Goal: Transaction & Acquisition: Subscribe to service/newsletter

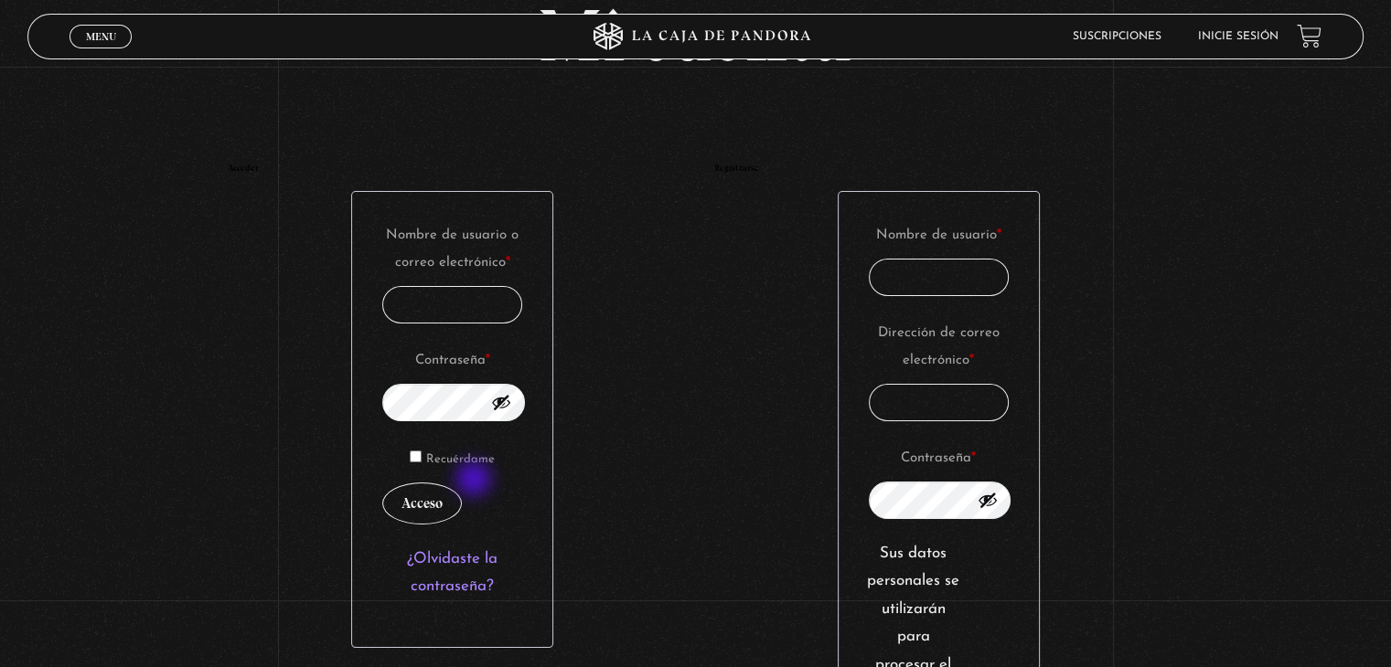
scroll to position [274, 0]
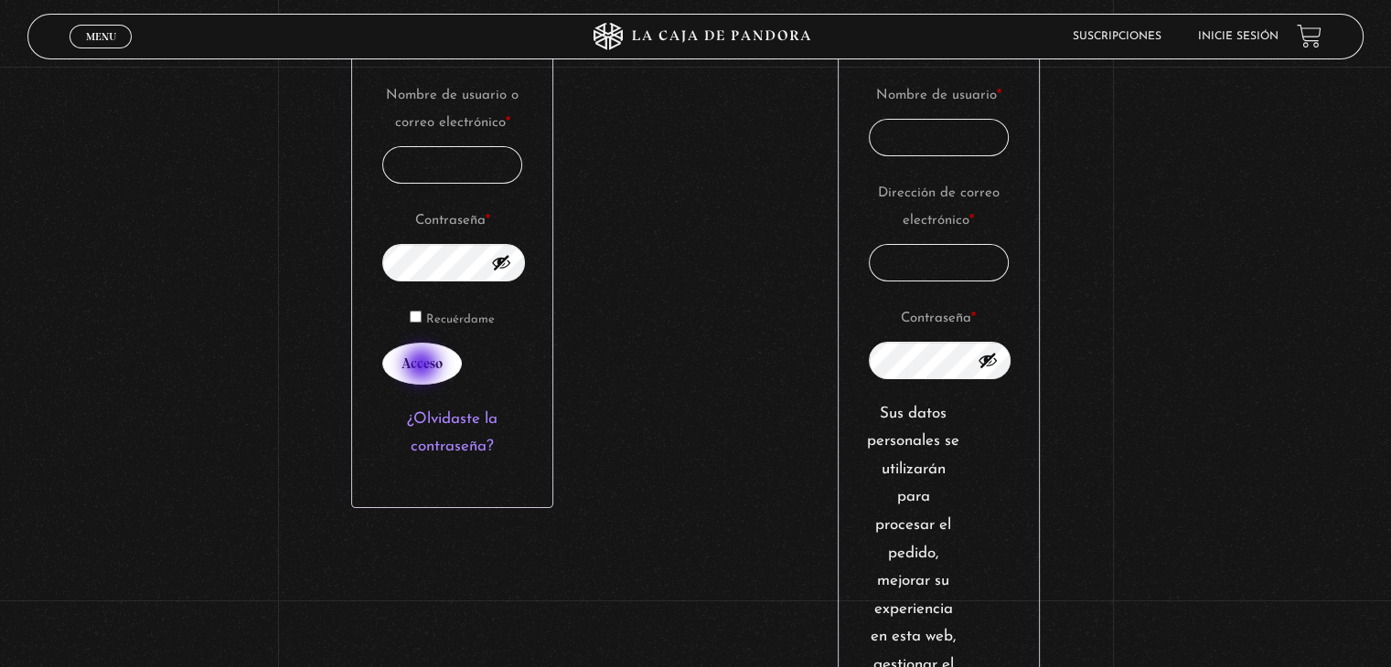
type input "Vera.ramirez@equifax.com"
click at [423, 367] on button "Acceso" at bounding box center [422, 364] width 80 height 42
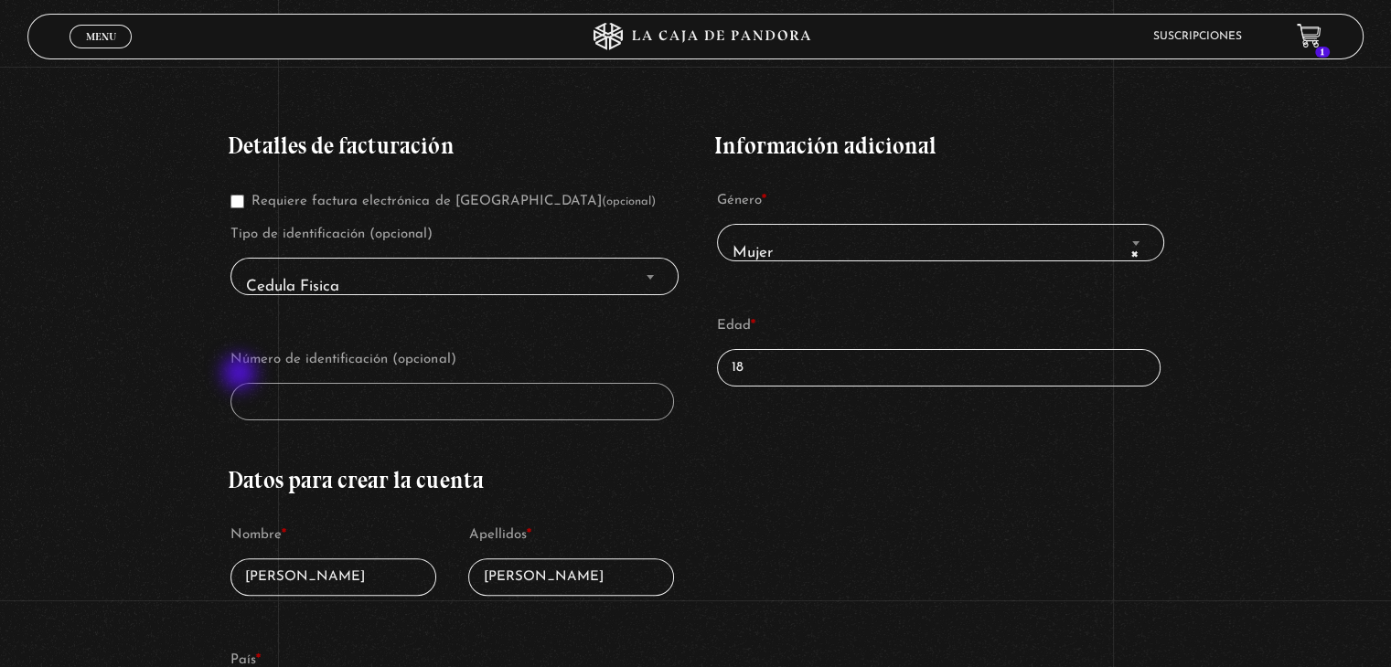
scroll to position [366, 0]
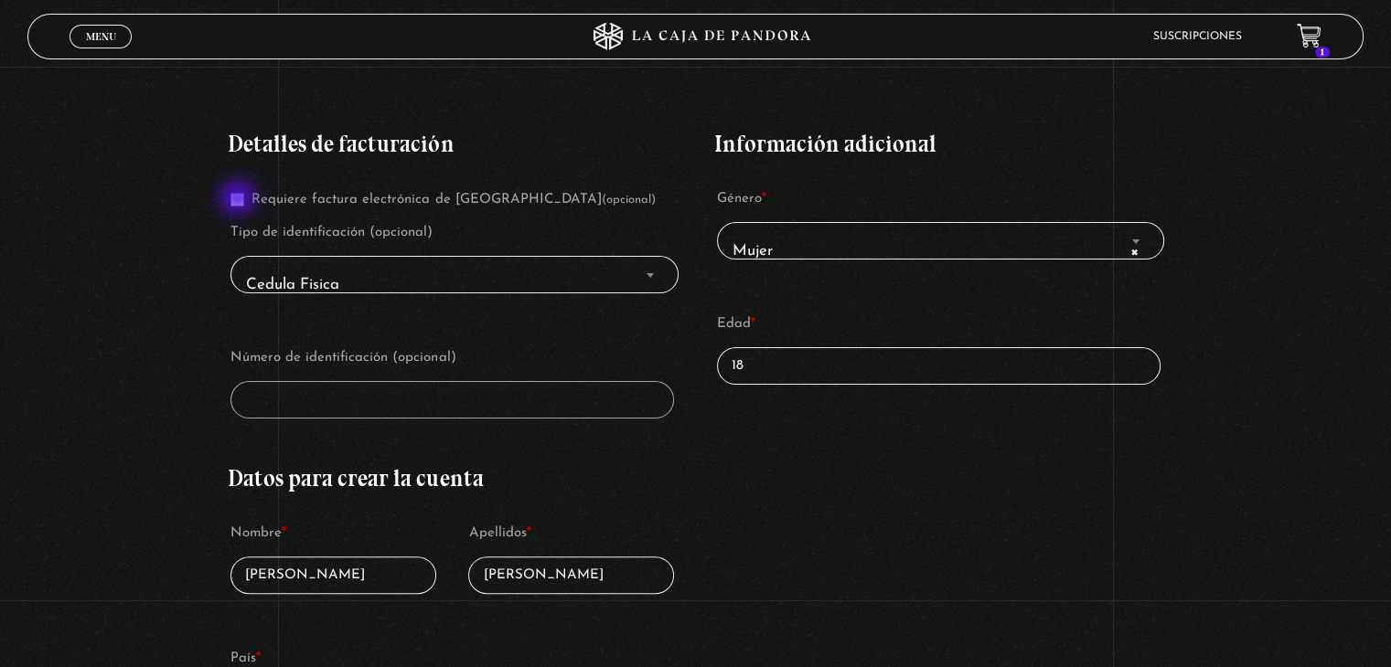
click at [240, 199] on input "Requiere factura electrónica de Costa Rica (opcional)" at bounding box center [237, 200] width 14 height 14
checkbox input "true"
click at [333, 408] on input "Número de identificación *" at bounding box center [451, 399] width 443 height 37
type input "7-0111-0887"
click at [801, 379] on input "18" at bounding box center [938, 365] width 443 height 37
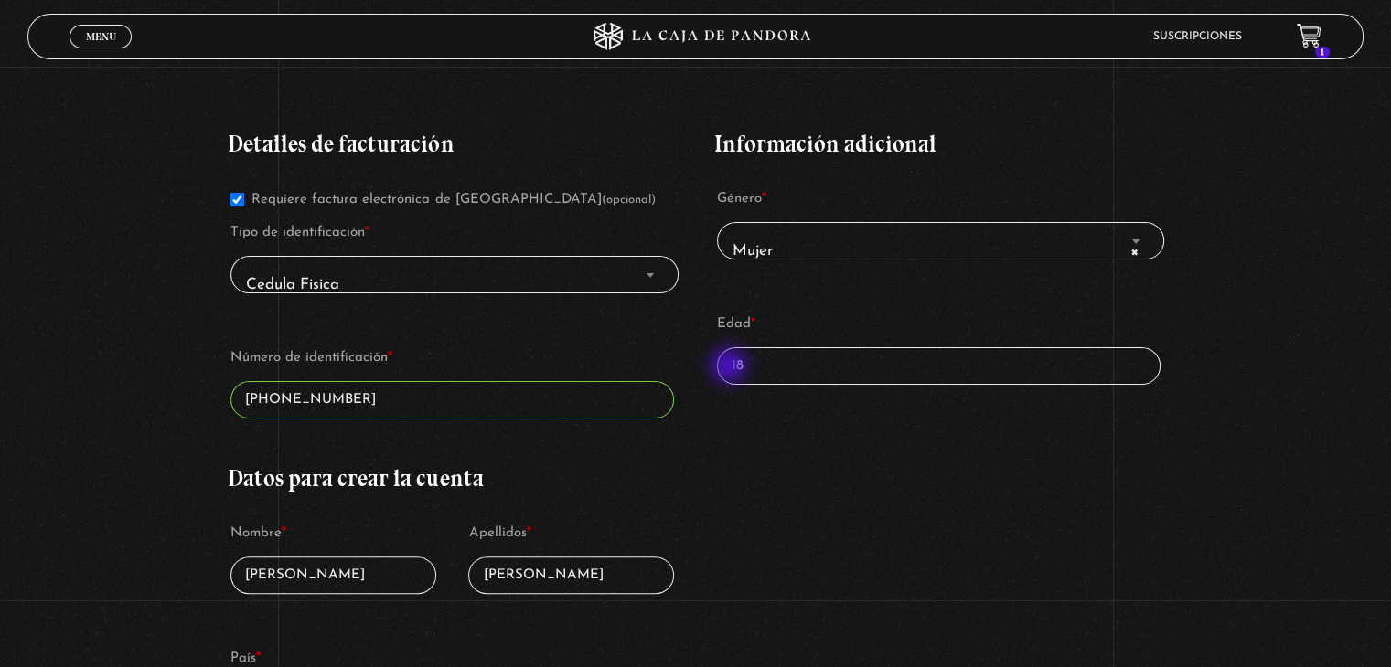
drag, startPoint x: 804, startPoint y: 377, endPoint x: 716, endPoint y: 364, distance: 88.7
click at [718, 365] on div "Detalles de facturación Requiere factura electrónica de Costa Rica (opcional) T…" at bounding box center [695, 624] width 934 height 1039
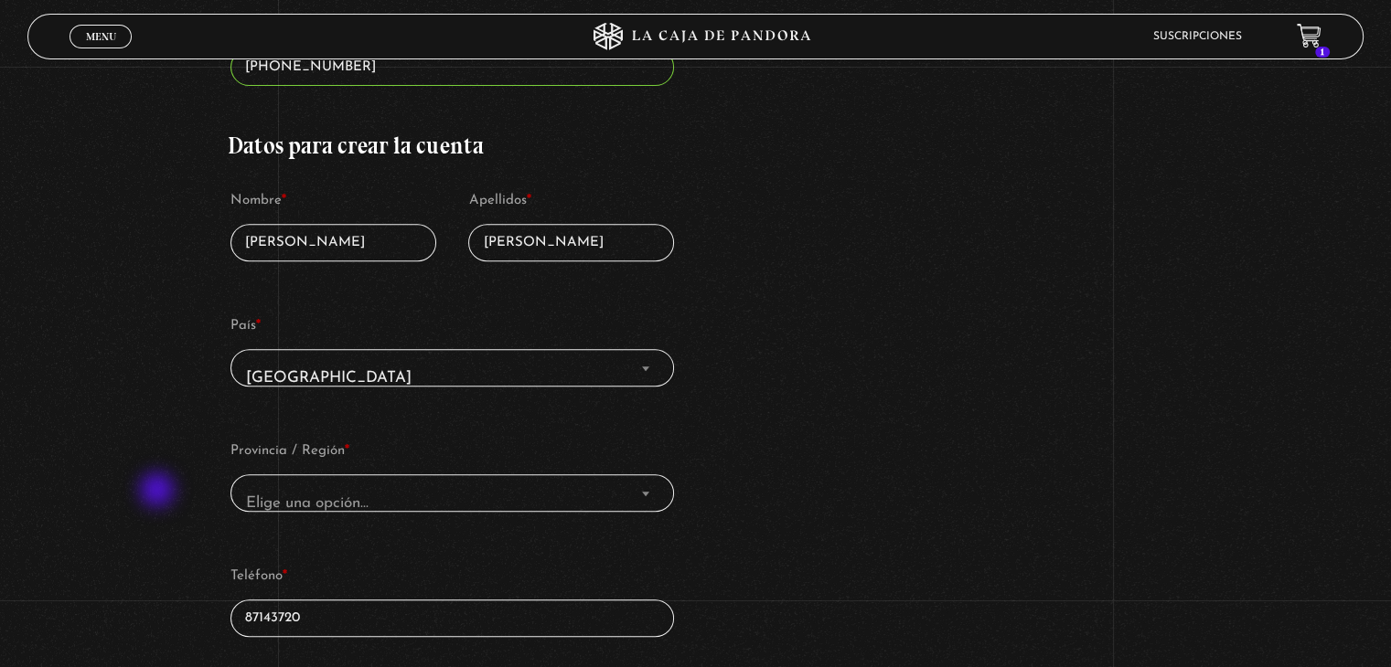
scroll to position [731, 0]
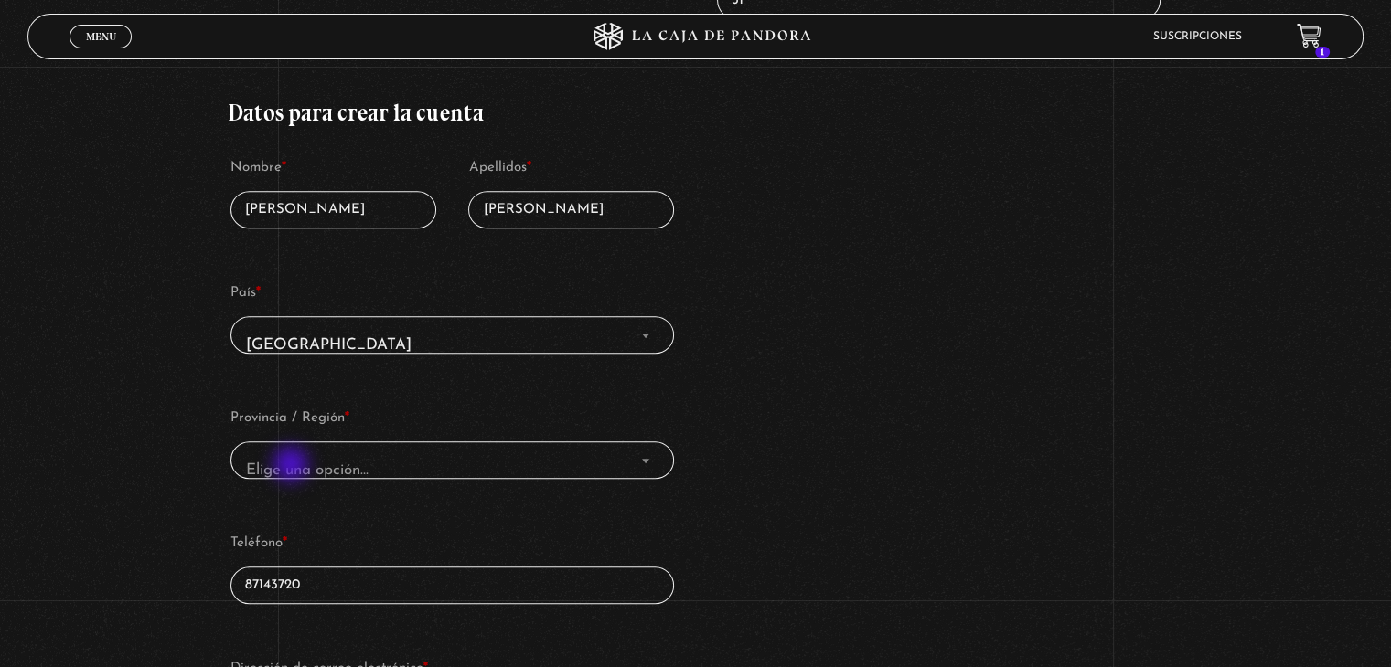
type input "51"
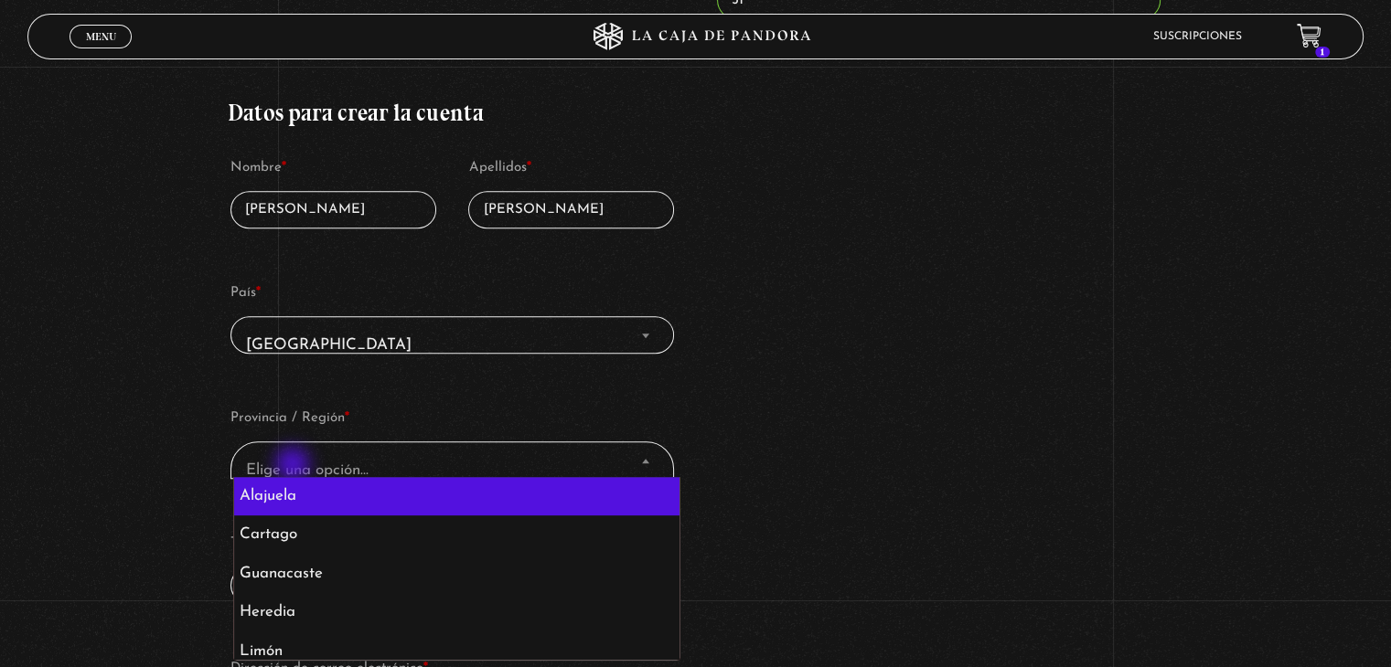
click at [294, 466] on span "Elige una opción…" at bounding box center [307, 471] width 123 height 16
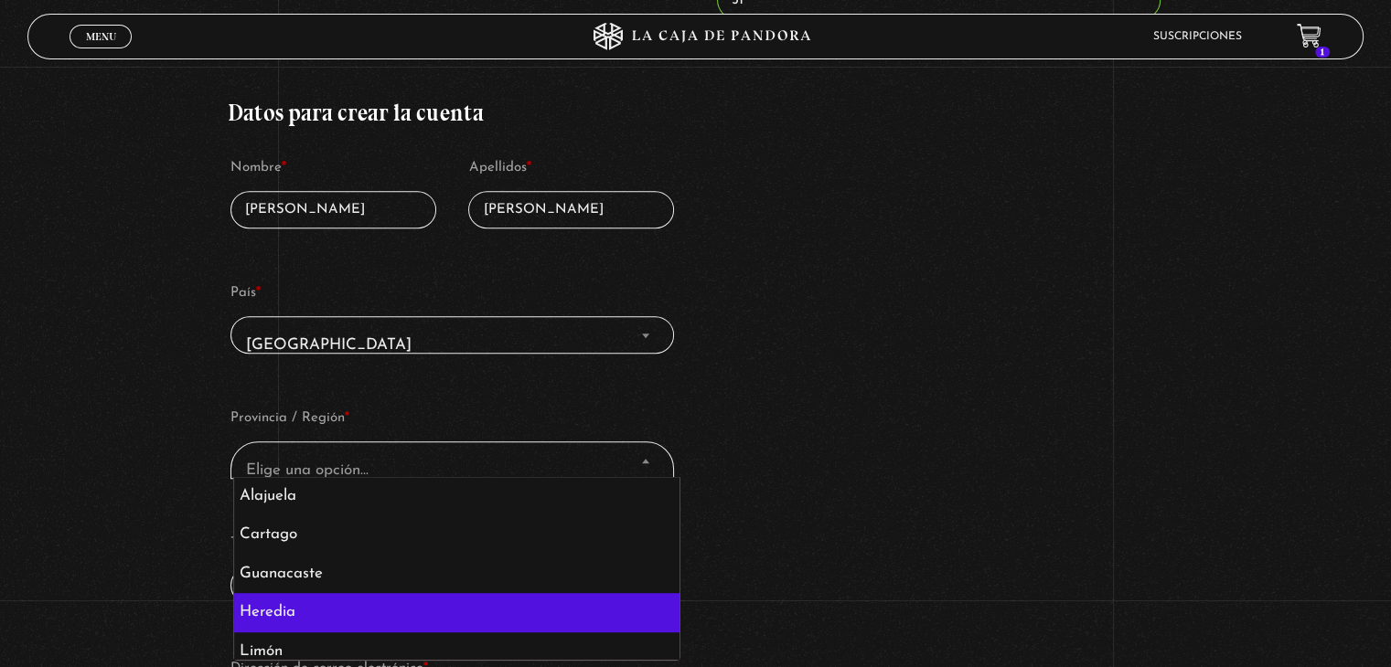
select select "CR-H"
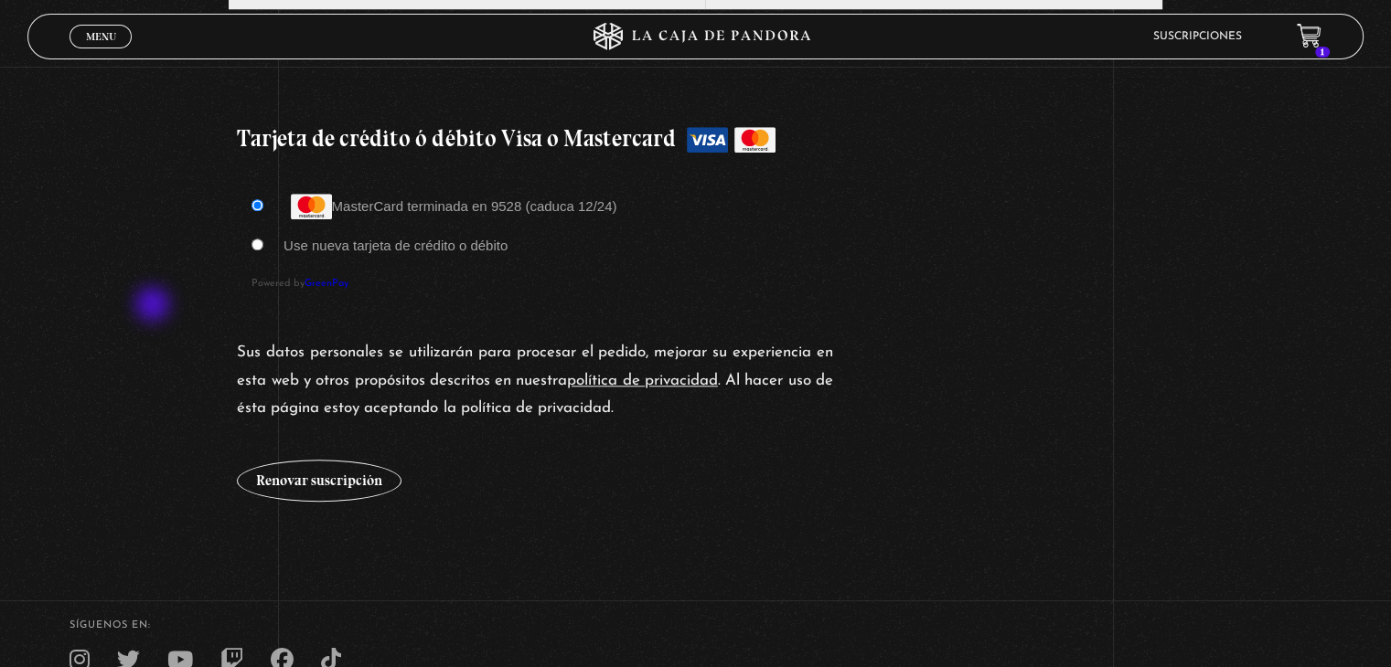
scroll to position [1463, 0]
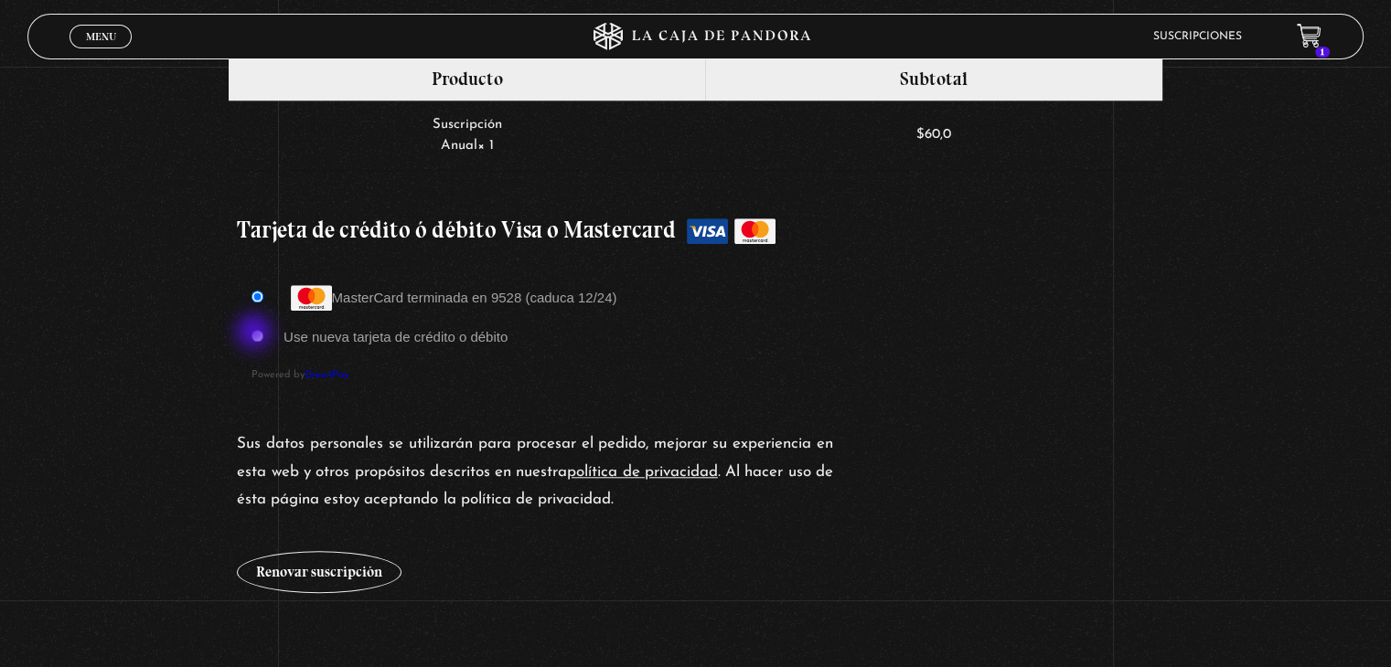
click at [256, 334] on input "Use nueva tarjeta de crédito o débito" at bounding box center [257, 336] width 12 height 12
radio input "true"
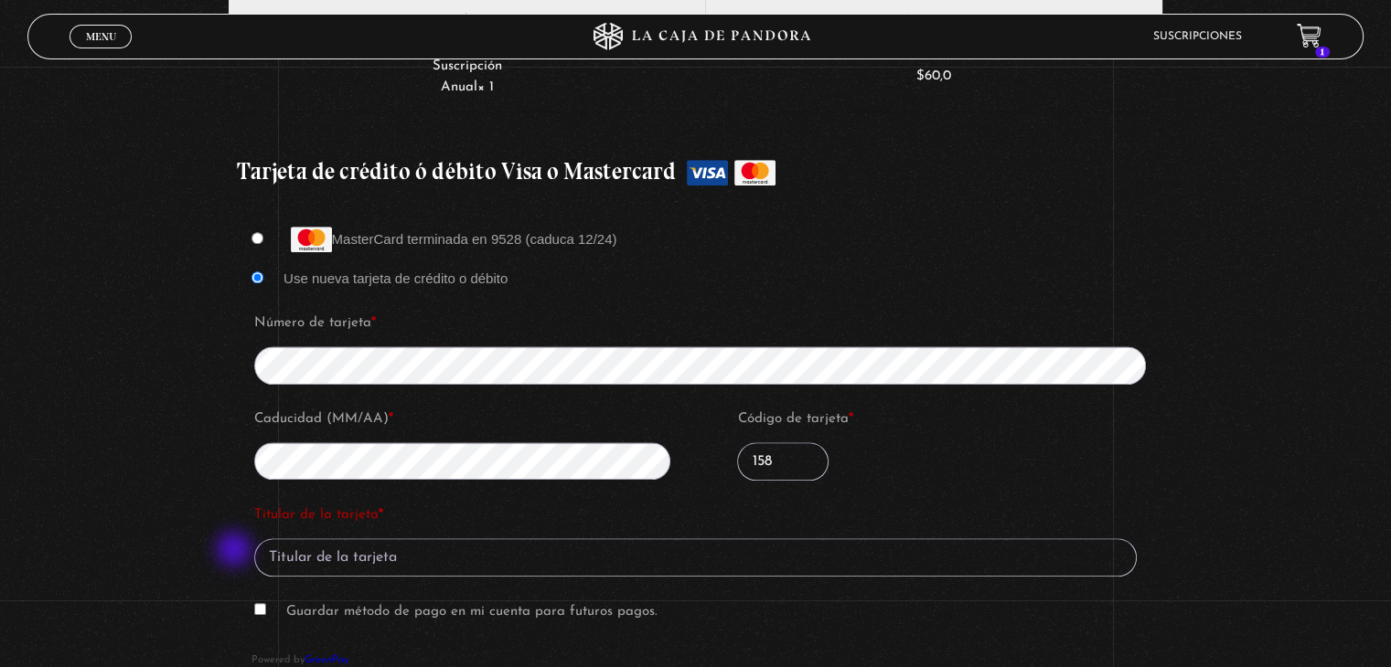
scroll to position [1554, 0]
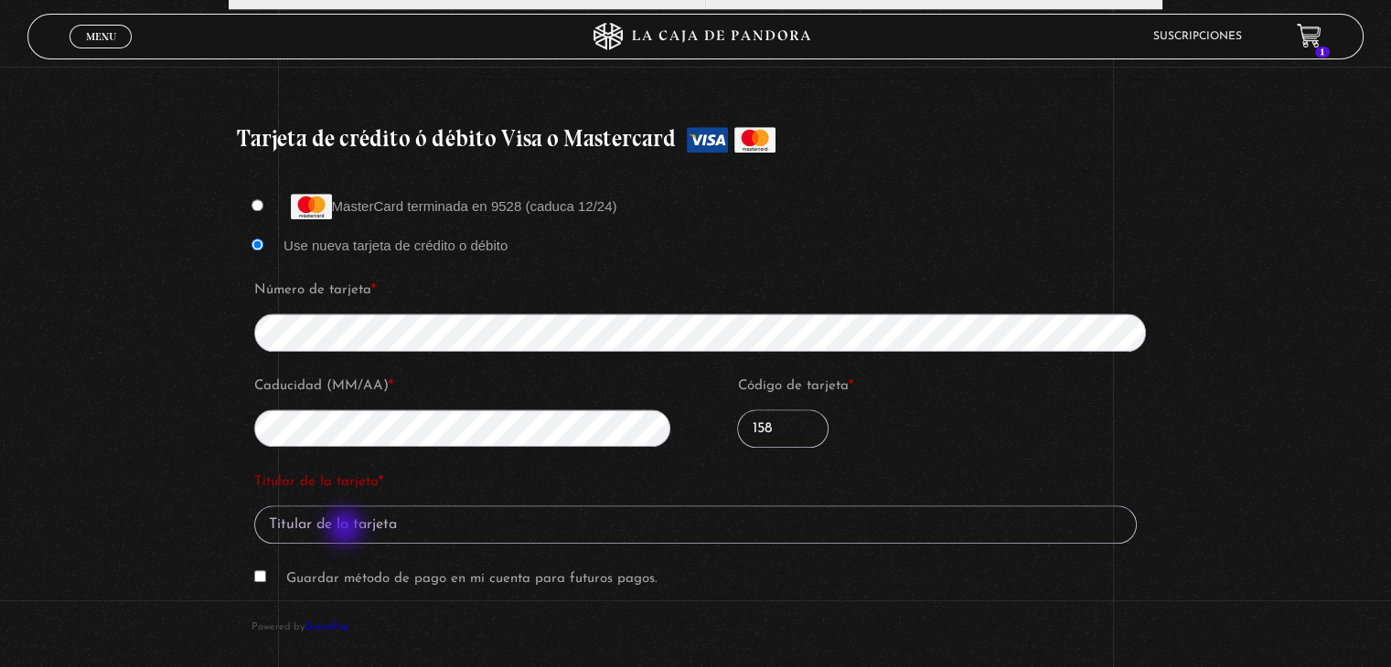
type input "158"
click at [347, 528] on input "Titular de la tarjeta *" at bounding box center [695, 525] width 882 height 38
type input "cristian h"
click at [262, 570] on input "Guardar método de pago en mi cuenta para futuros pagos." at bounding box center [260, 576] width 12 height 12
checkbox input "true"
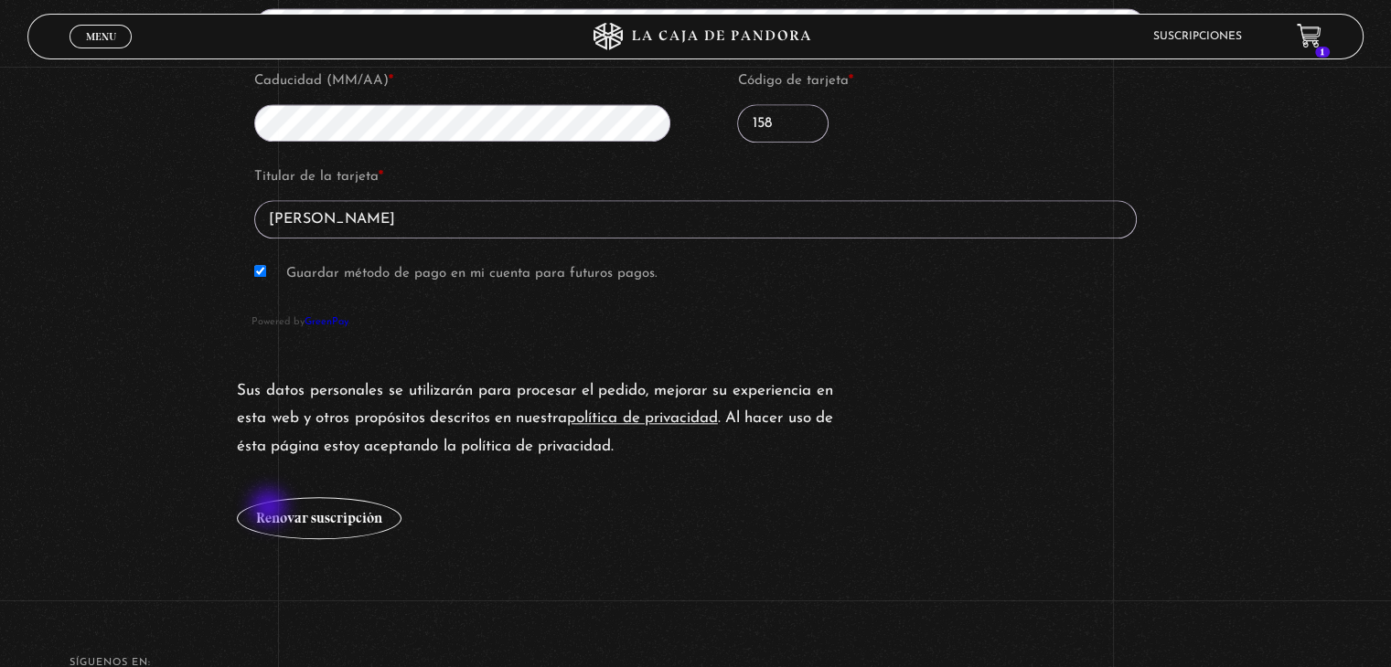
scroll to position [1829, 0]
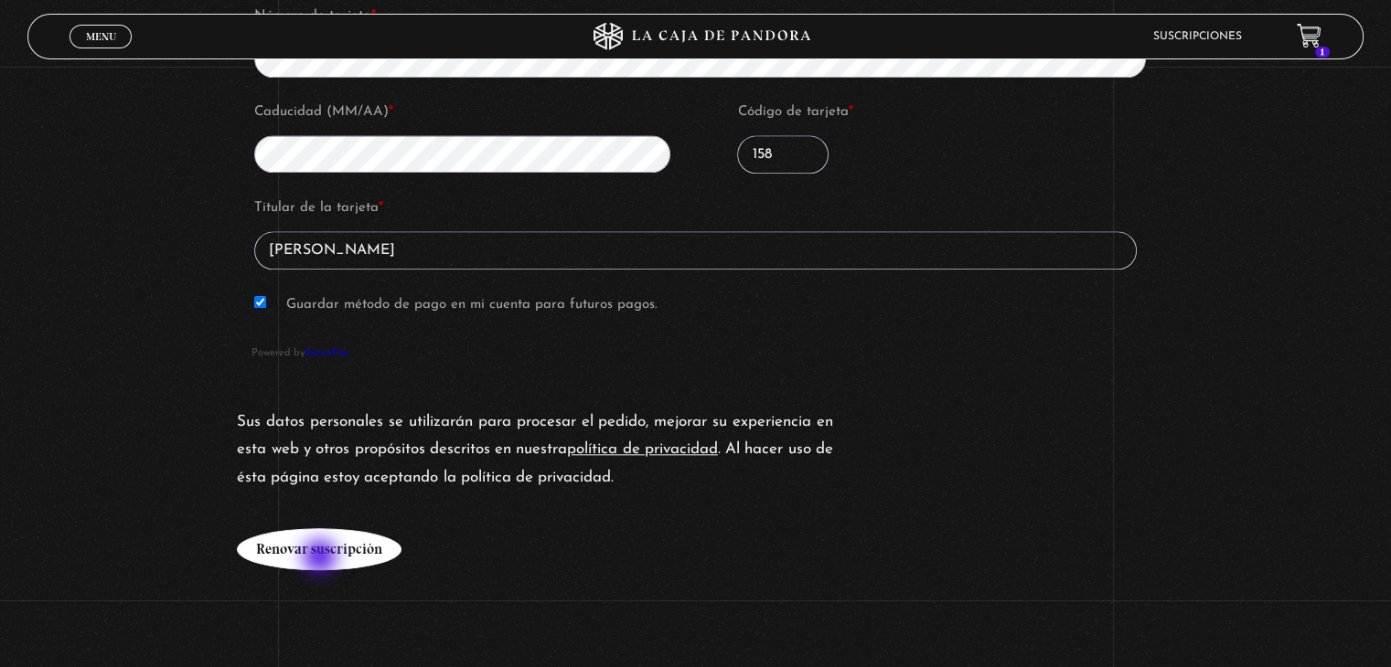
click at [322, 556] on button "Renovar suscripción" at bounding box center [319, 549] width 165 height 42
